Goal: Transaction & Acquisition: Purchase product/service

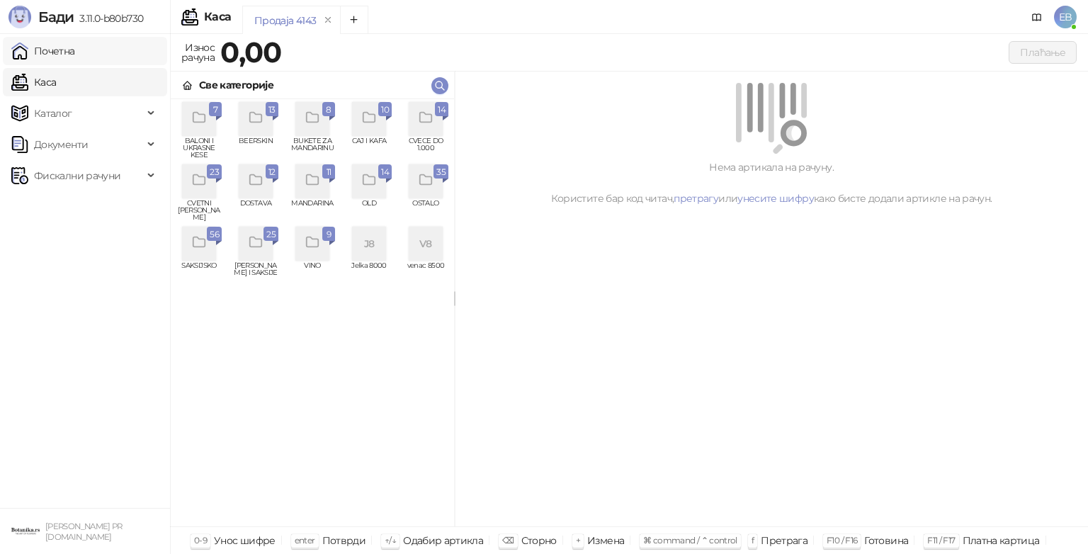
click at [75, 53] on link "Почетна" at bounding box center [43, 51] width 64 height 28
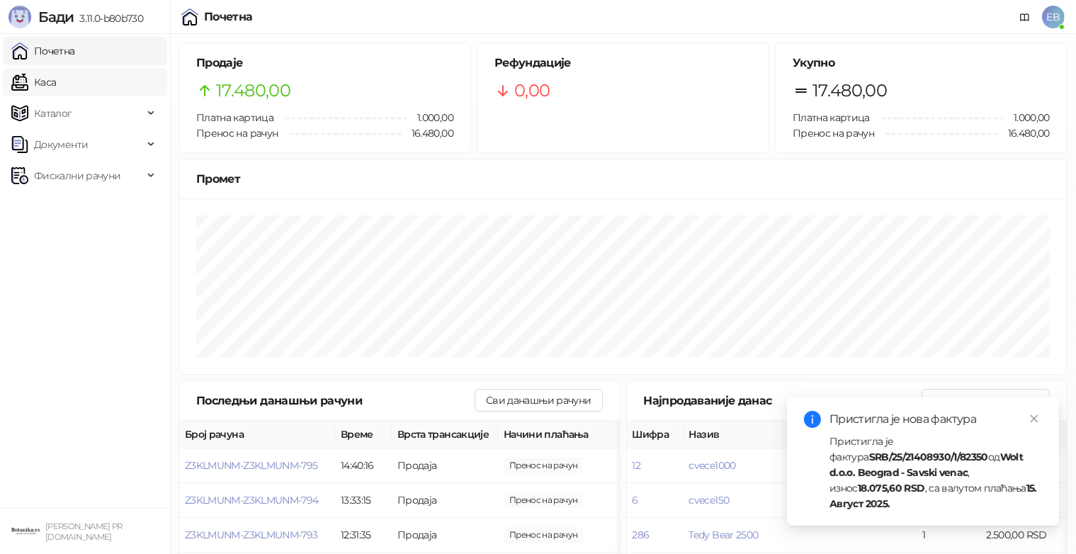
click at [56, 85] on link "Каса" at bounding box center [33, 82] width 45 height 28
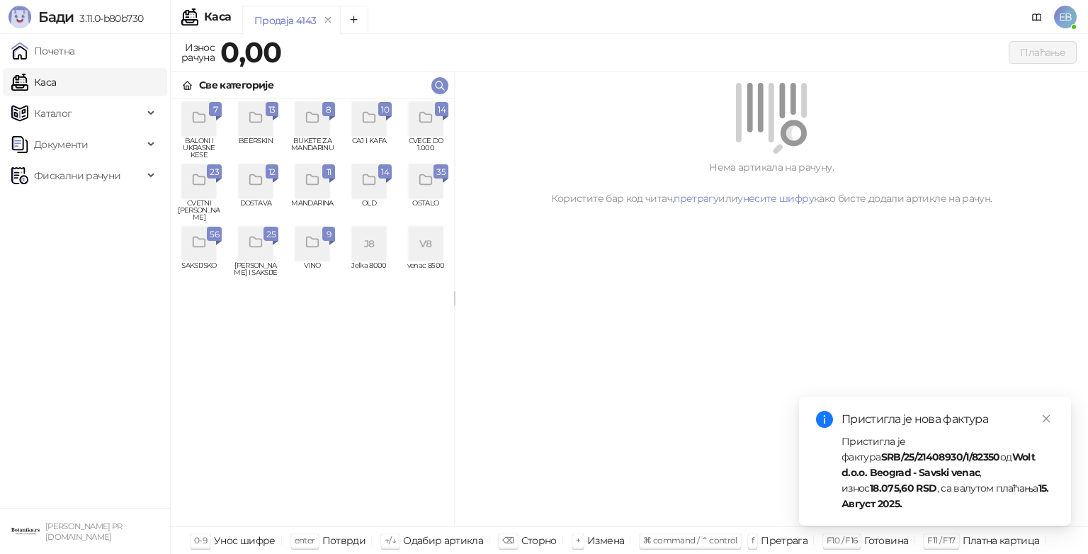
click at [429, 126] on div "grid" at bounding box center [426, 119] width 34 height 34
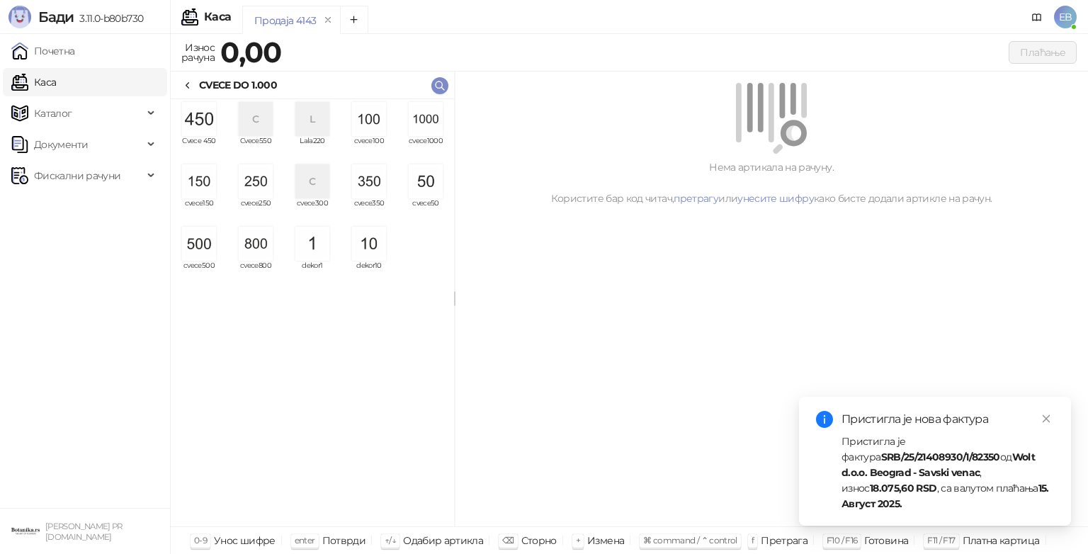
click at [205, 244] on img "grid" at bounding box center [199, 244] width 34 height 34
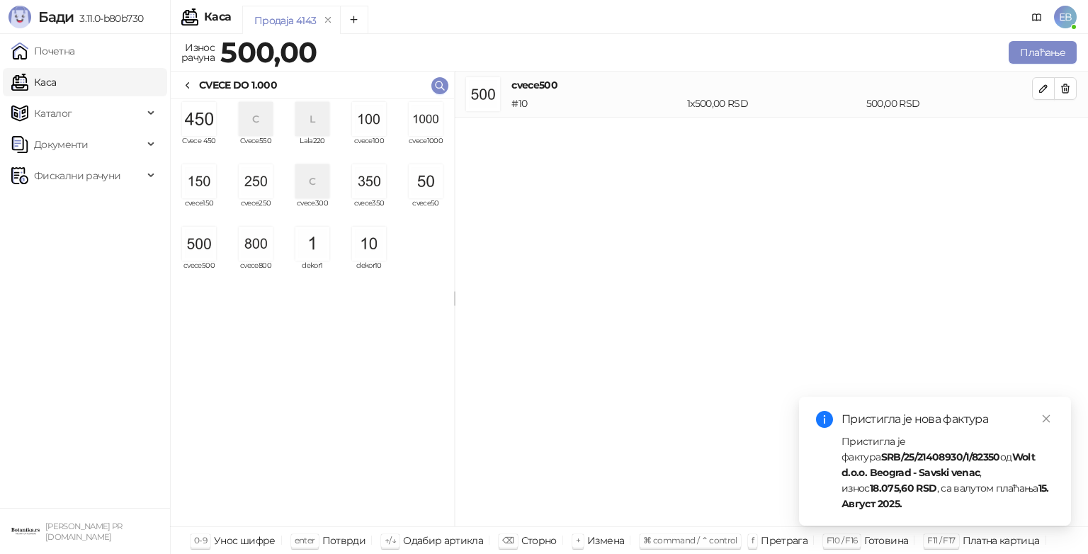
click at [213, 178] on img "grid" at bounding box center [199, 181] width 34 height 34
click at [1031, 54] on button "Плаћање" at bounding box center [1043, 52] width 68 height 23
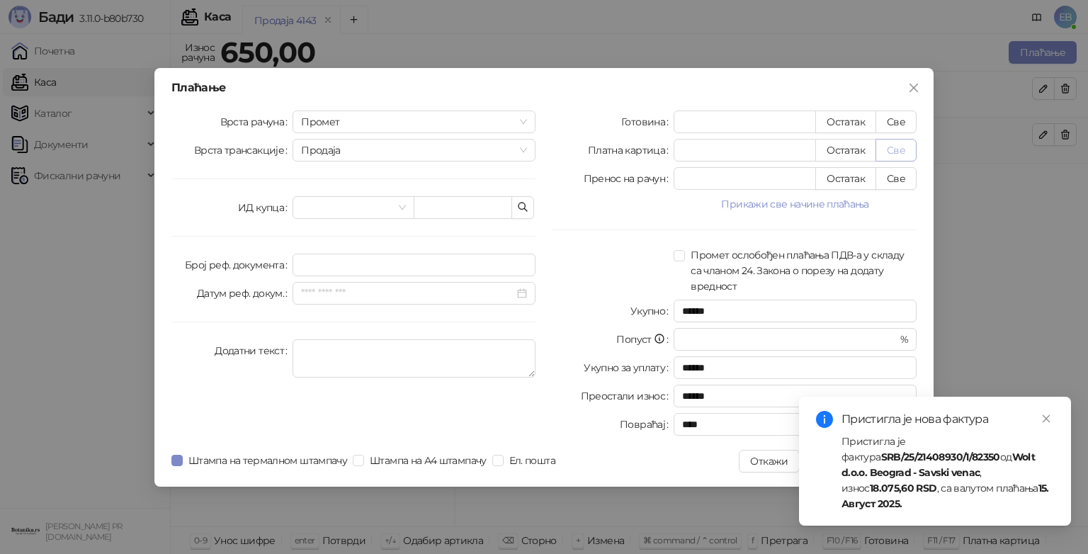
click at [890, 150] on button "Све" at bounding box center [896, 150] width 41 height 23
type input "***"
type input "****"
click at [1046, 423] on icon "close" at bounding box center [1047, 419] width 8 height 8
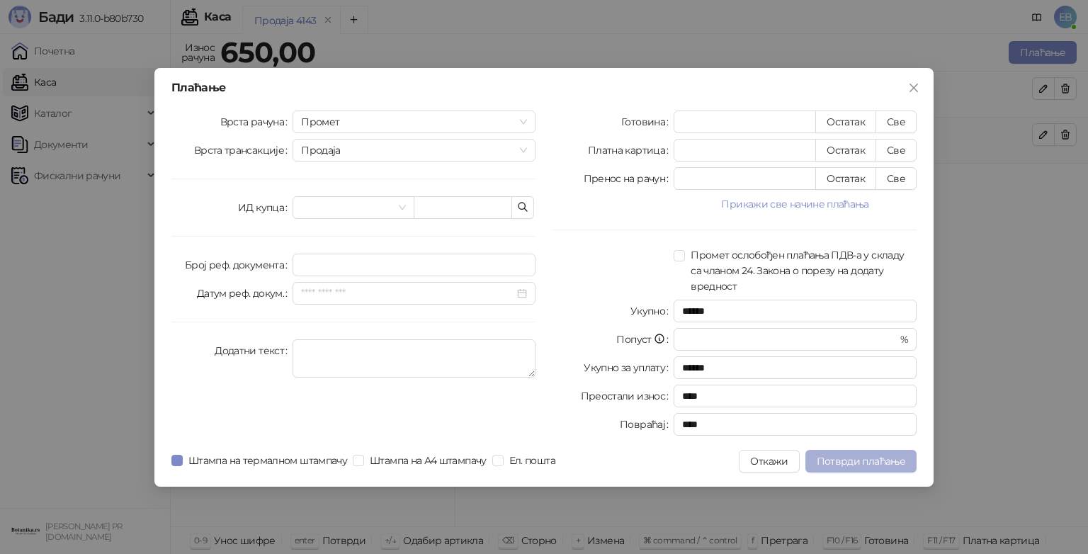
click at [861, 456] on span "Потврди плаћање" at bounding box center [861, 461] width 89 height 13
